Goal: Use online tool/utility: Utilize a website feature to perform a specific function

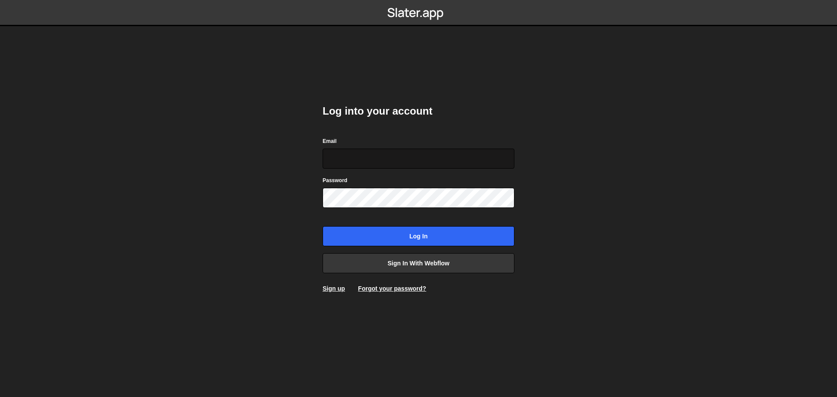
click at [384, 154] on input "Email" at bounding box center [419, 159] width 192 height 20
click at [409, 265] on link "Sign in with Webflow" at bounding box center [419, 263] width 192 height 20
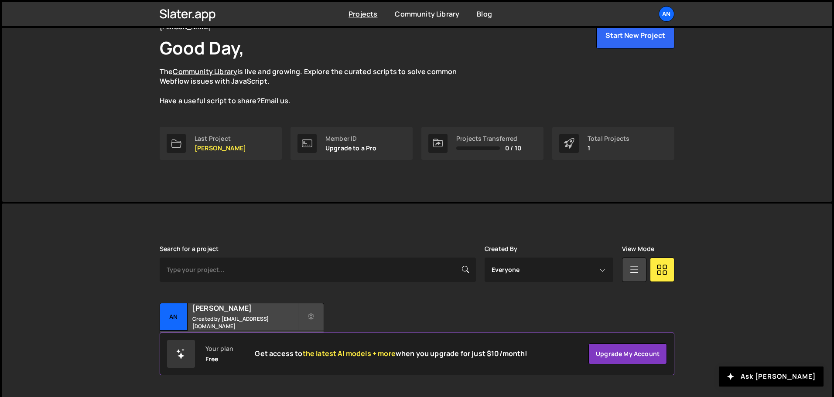
scroll to position [52, 0]
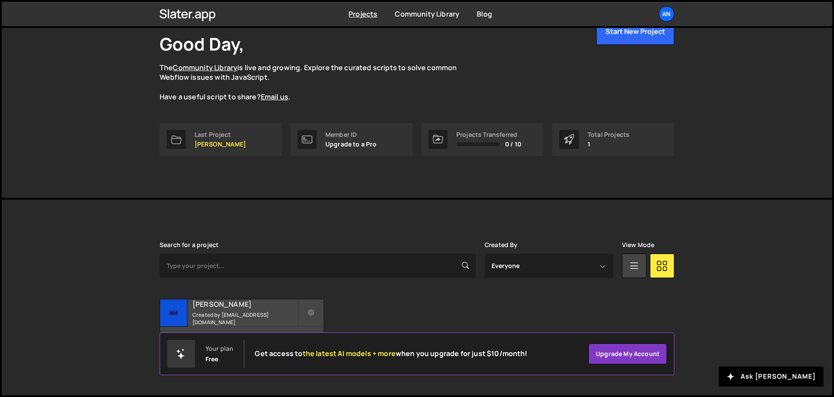
click at [214, 313] on div "Andres Portfolio Created by andresfelipev947@gmail.com" at bounding box center [242, 313] width 164 height 27
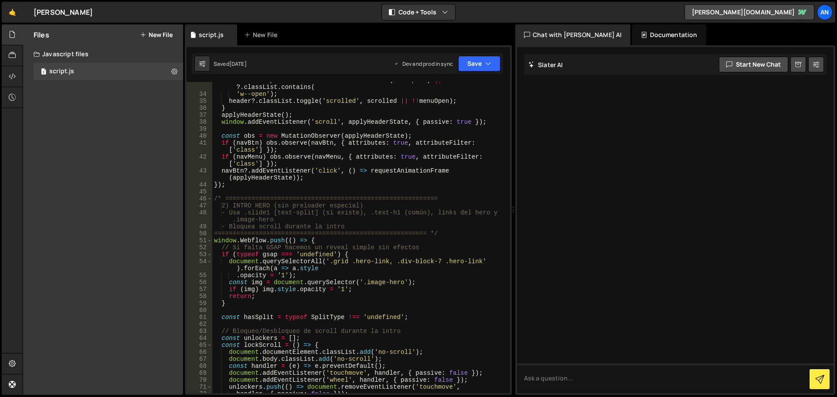
scroll to position [236, 0]
click at [225, 205] on div "const menuOpen = navBtn ?. classList . contains ( 'w--open' ) || navMenu ?. cla…" at bounding box center [359, 243] width 294 height 332
click at [209, 197] on span at bounding box center [209, 198] width 5 height 7
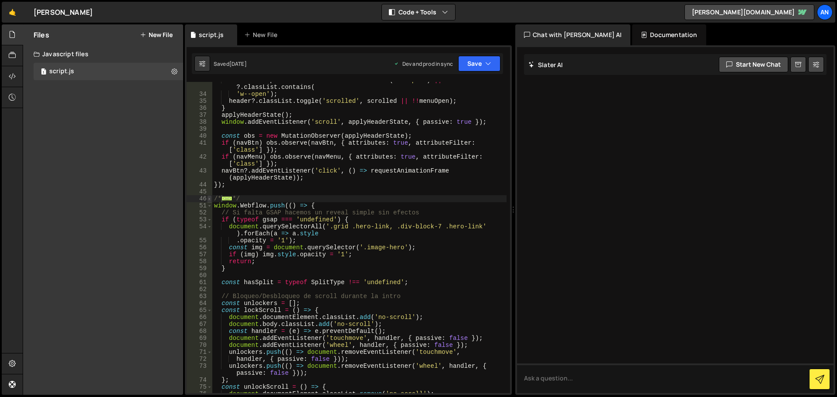
click at [210, 199] on span at bounding box center [209, 198] width 5 height 7
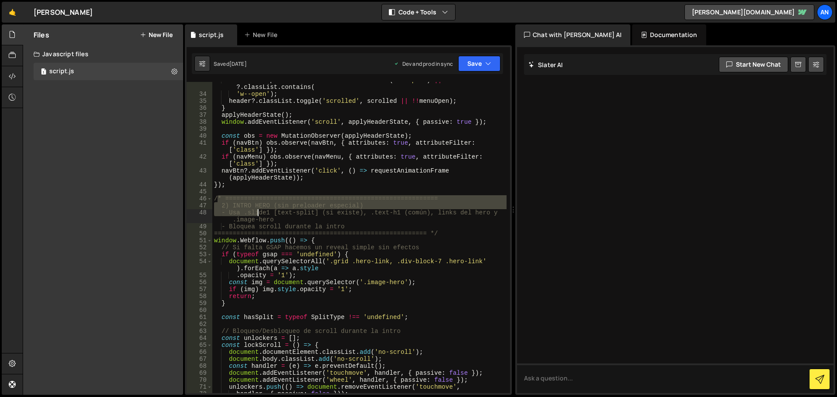
drag, startPoint x: 216, startPoint y: 199, endPoint x: 257, endPoint y: 212, distance: 42.6
click at [257, 212] on div "const menuOpen = navBtn ?. classList . contains ( 'w--open' ) || navMenu ?. cla…" at bounding box center [359, 243] width 294 height 332
click at [217, 198] on div "const menuOpen = navBtn ?. classList . contains ( 'w--open' ) || navMenu ?. cla…" at bounding box center [359, 237] width 294 height 311
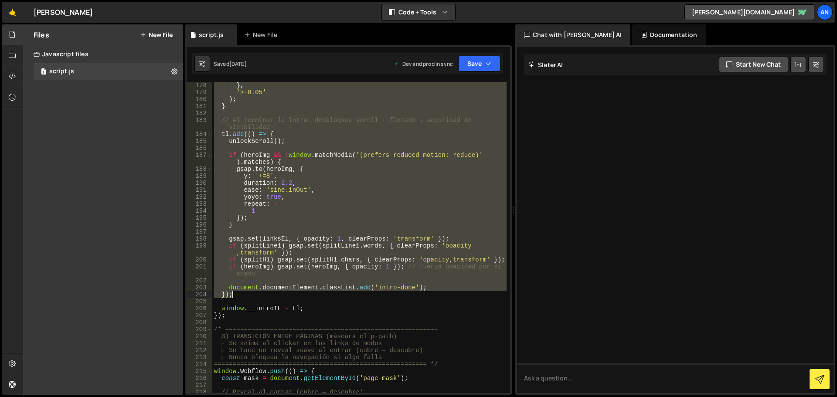
scroll to position [1387, 0]
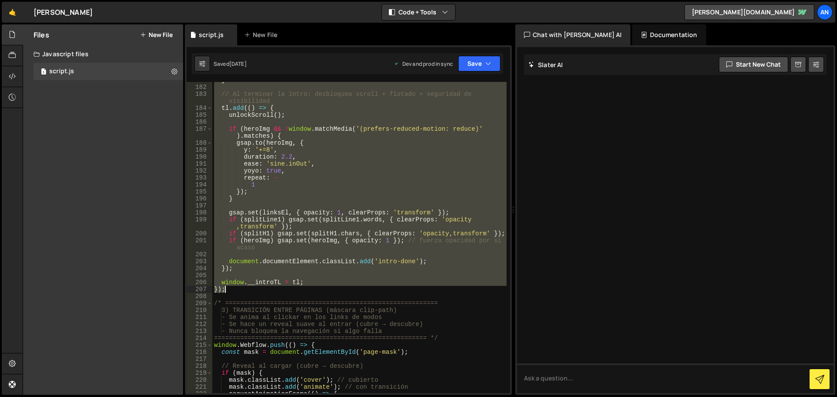
drag, startPoint x: 214, startPoint y: 200, endPoint x: 394, endPoint y: 288, distance: 200.1
click at [394, 288] on div "} // Al terminar la intro: desbloquea scroll + flotado + seguridad de visibilid…" at bounding box center [359, 239] width 294 height 325
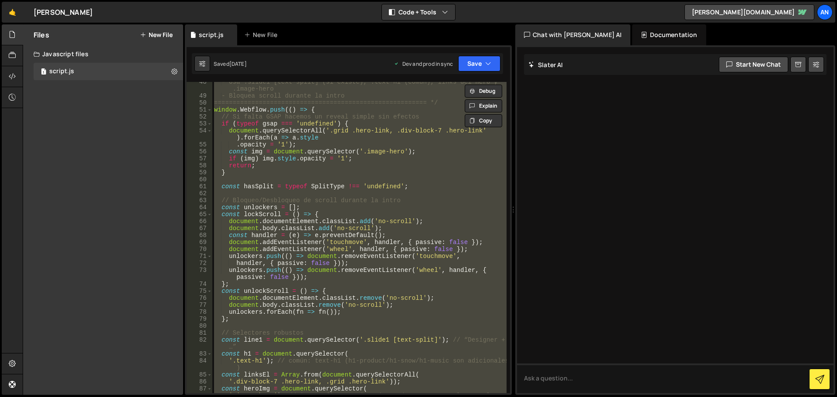
scroll to position [314, 0]
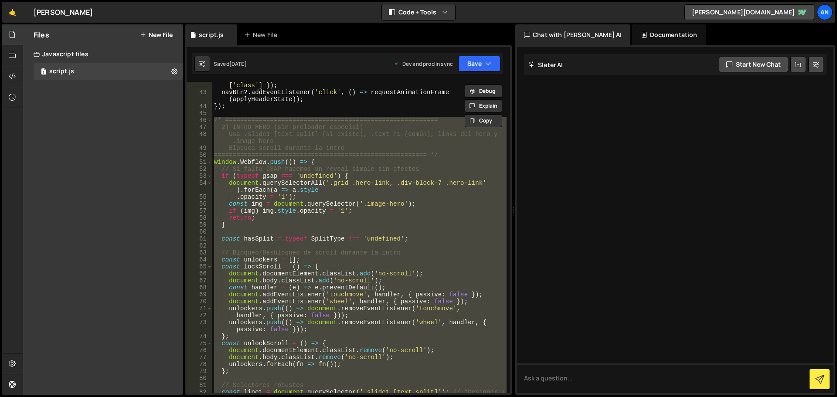
click at [301, 191] on div "if ( navMenu ) obs . observe ( navMenu , { attributes : true , attributeFilter …" at bounding box center [359, 237] width 294 height 311
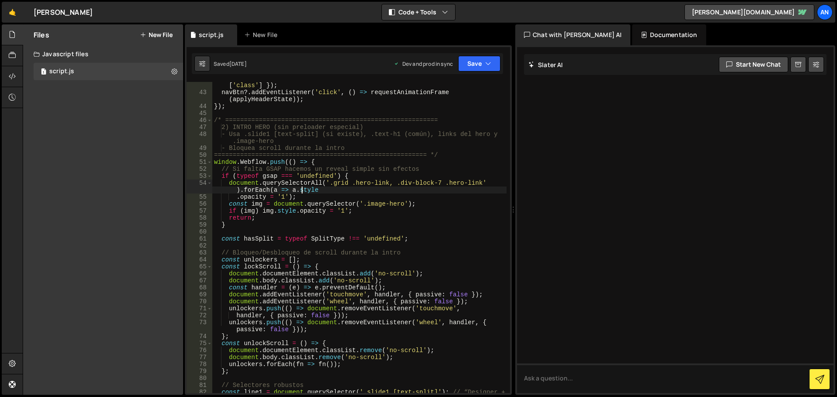
click at [320, 162] on div "if ( navMenu ) obs . observe ( navMenu , { attributes : true , attributeFilter …" at bounding box center [359, 244] width 294 height 339
click at [233, 227] on div "if ( navMenu ) obs . observe ( navMenu , { attributes : true , attributeFilter …" at bounding box center [359, 244] width 294 height 339
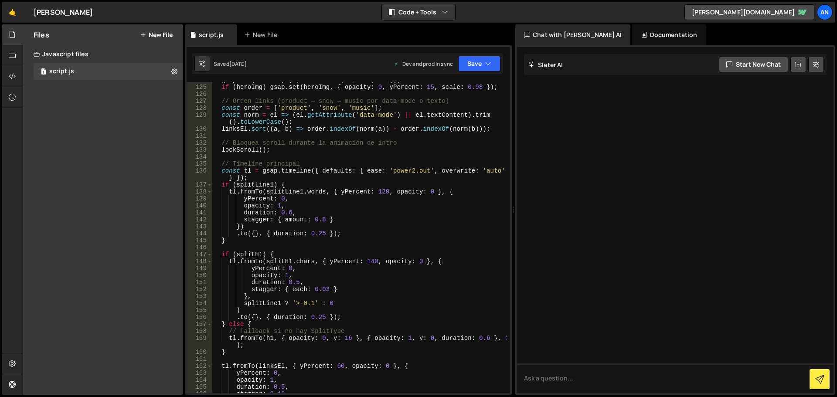
scroll to position [994, 0]
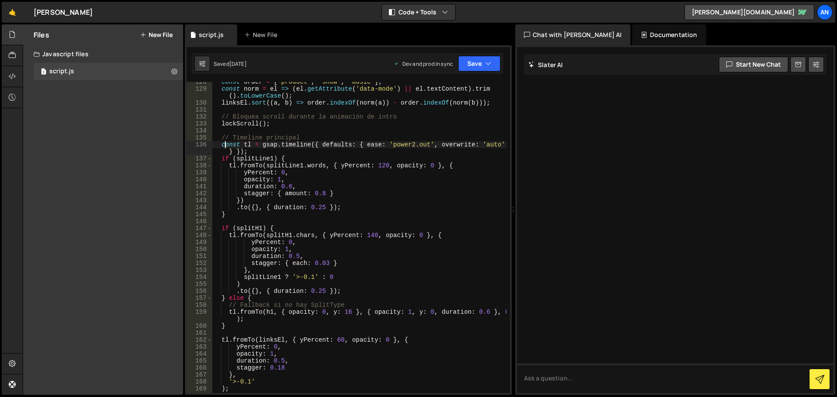
click at [226, 142] on div "const order = [ 'product' , 'snow' , 'music' ] ; const norm = el => ( el . getA…" at bounding box center [359, 241] width 294 height 325
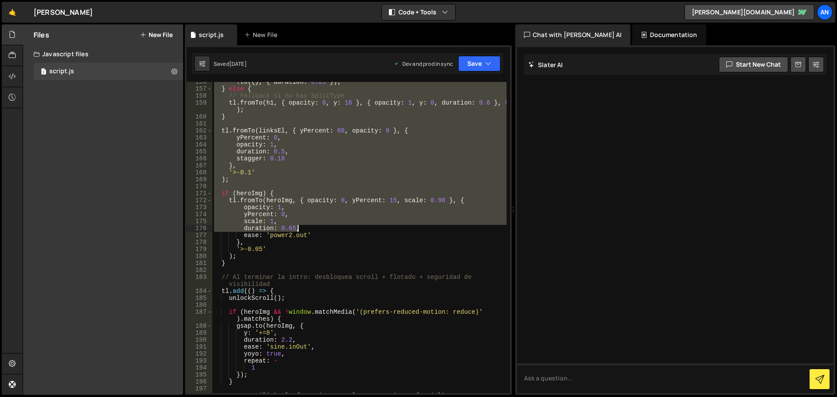
scroll to position [1204, 0]
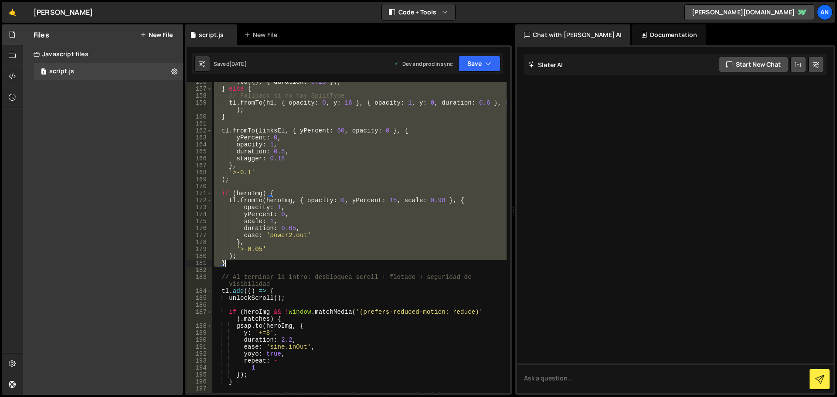
drag, startPoint x: 220, startPoint y: 137, endPoint x: 334, endPoint y: 263, distance: 170.1
click at [334, 263] on div ". to ({ } , { duration : 0.25 }) ; } else { // Fallback si no hay SplitType tl …" at bounding box center [359, 241] width 294 height 325
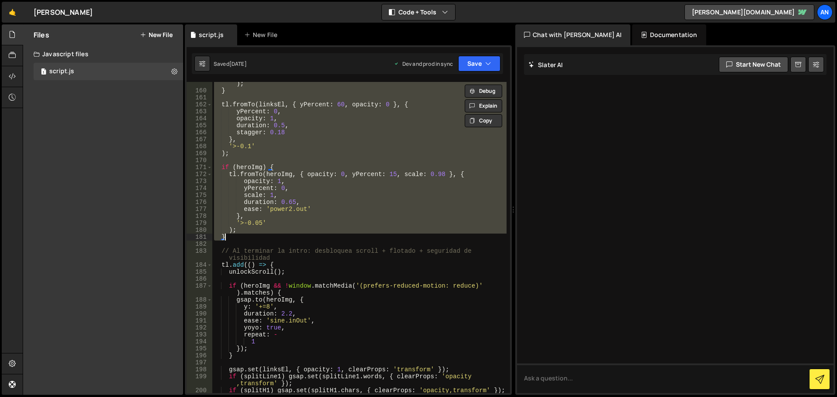
scroll to position [1282, 0]
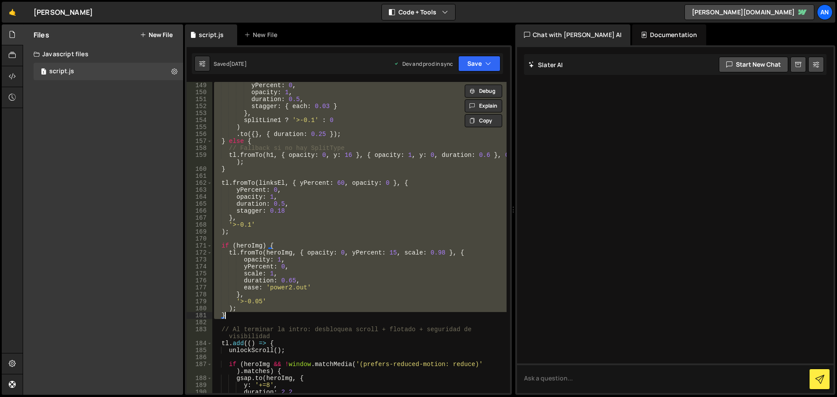
paste textarea "});"
type textarea "});"
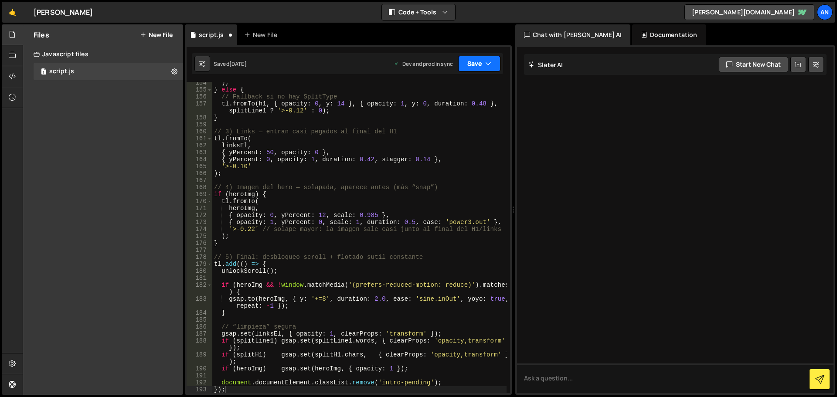
click at [467, 69] on button "Save" at bounding box center [479, 64] width 42 height 16
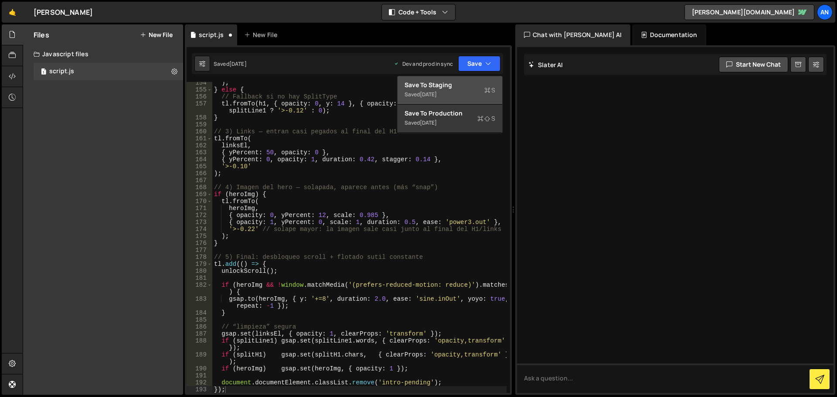
click at [464, 89] on div "Saved 1 day ago" at bounding box center [450, 94] width 91 height 10
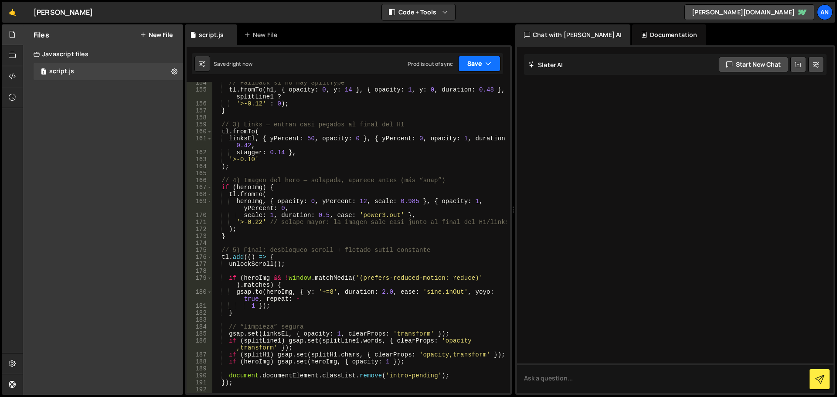
click at [475, 58] on button "Save" at bounding box center [479, 64] width 42 height 16
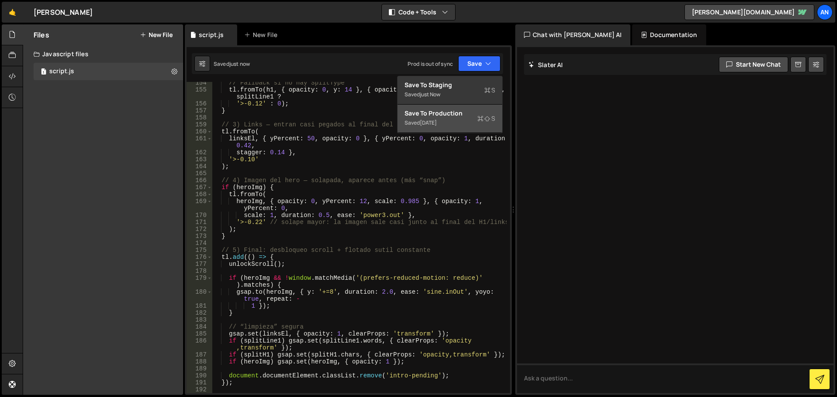
click at [439, 117] on div "Save to Production S" at bounding box center [450, 113] width 91 height 9
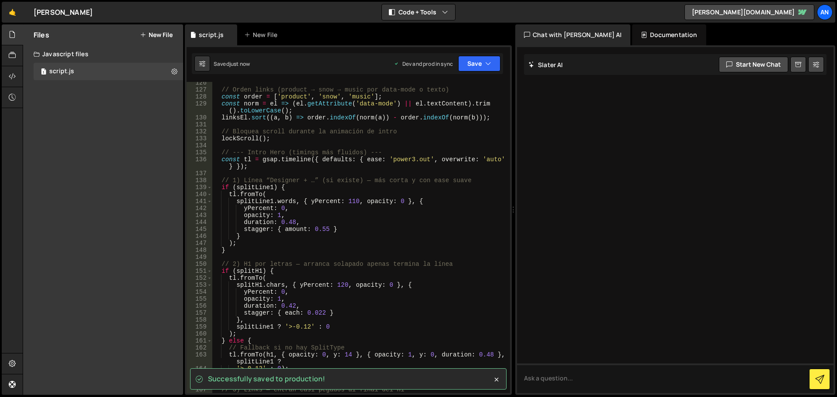
scroll to position [980, 0]
